Goal: Task Accomplishment & Management: Complete application form

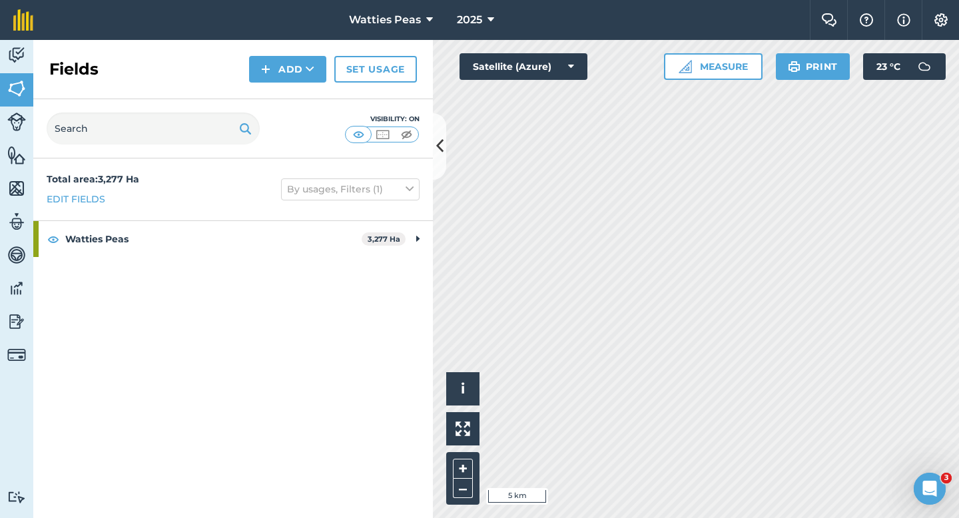
click at [272, 18] on nav "Watties Peas 2025" at bounding box center [428, 20] width 763 height 40
click at [398, 40] on div "Fields Add Set usage" at bounding box center [233, 69] width 400 height 59
click at [420, 7] on button "Watties Peas" at bounding box center [391, 20] width 95 height 40
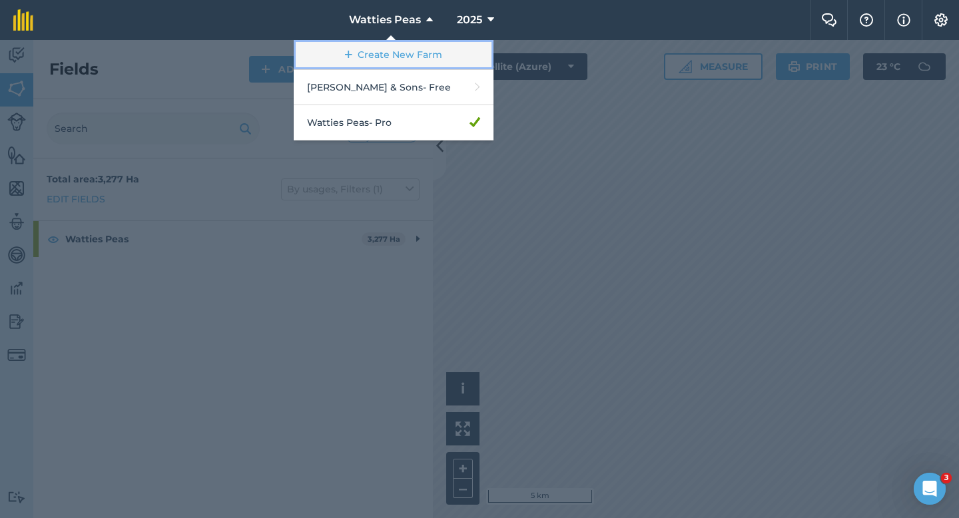
click at [400, 53] on link "Create New Farm" at bounding box center [394, 55] width 200 height 30
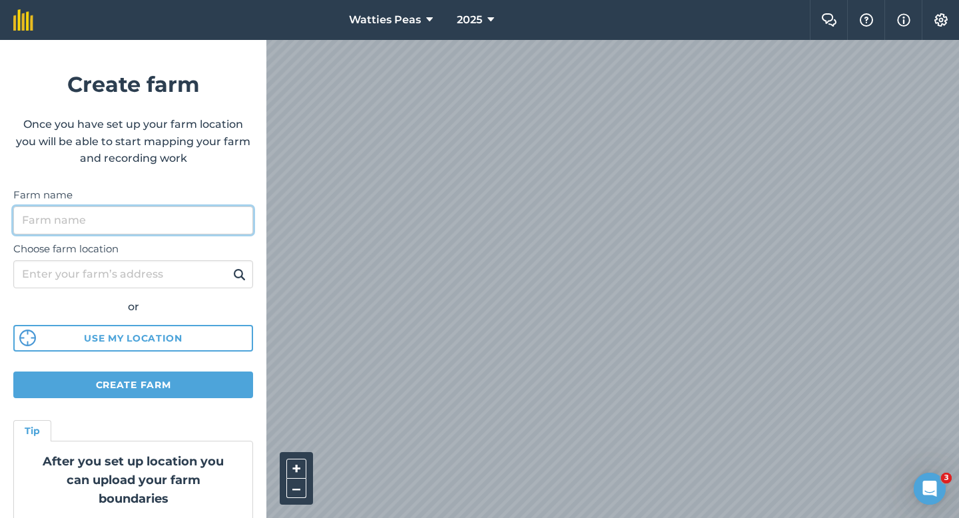
click at [191, 226] on input "Farm name" at bounding box center [133, 220] width 240 height 28
type input "[PERSON_NAME] Farming"
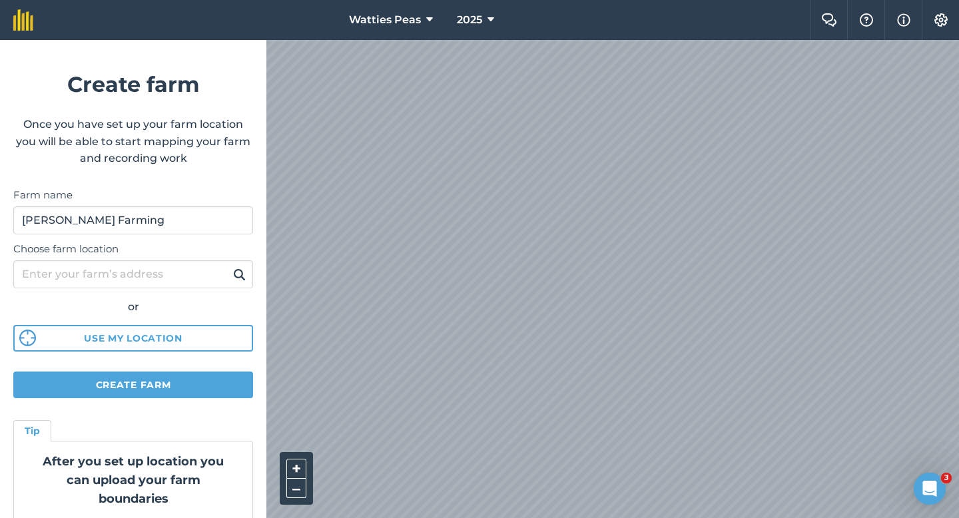
click at [574, 26] on div "Watties Peas 2025 Farm Chat Help Info Settings Create farm Once you have set up…" at bounding box center [479, 20] width 959 height 40
